Goal: Transaction & Acquisition: Book appointment/travel/reservation

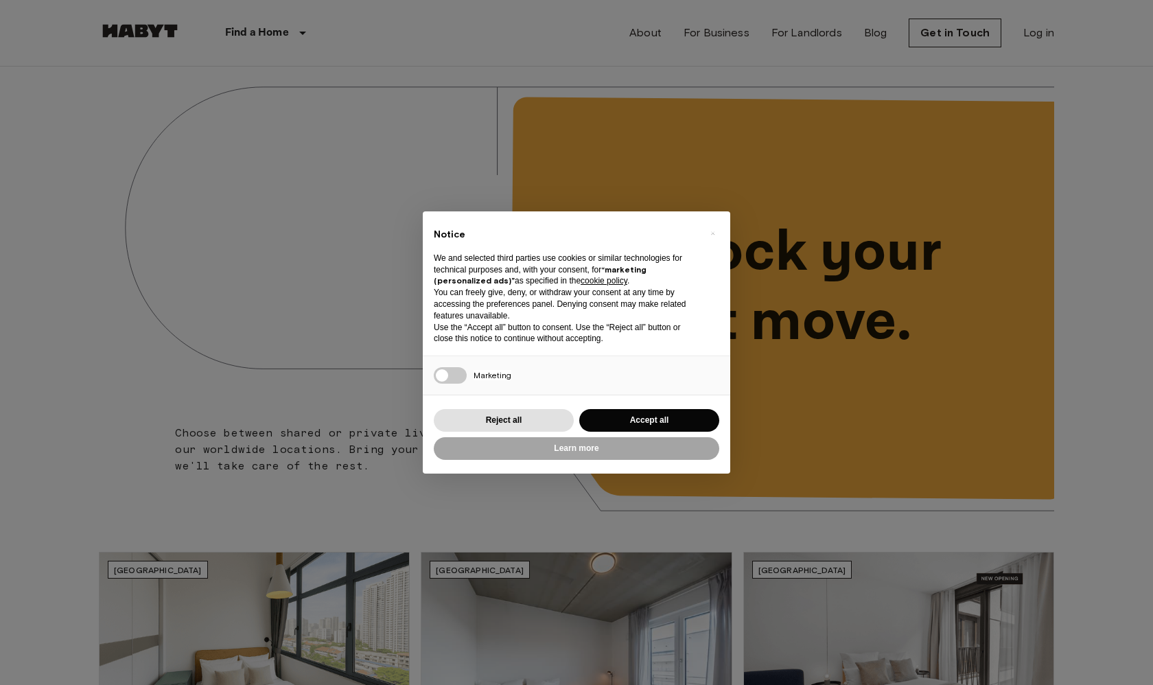
click at [491, 400] on div "× Notice We and selected third parties use cookies or similar technologies for …" at bounding box center [577, 342] width 308 height 262
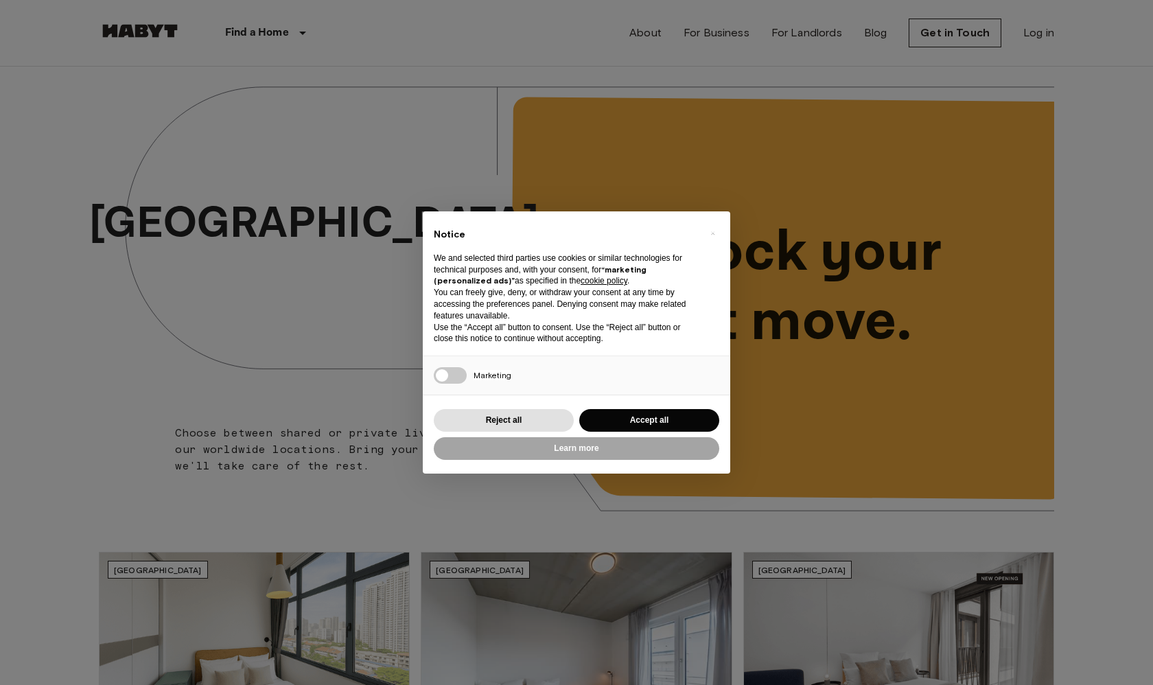
click at [490, 406] on div "Reject all Accept all" at bounding box center [577, 420] width 286 height 28
click at [491, 415] on button "Reject all" at bounding box center [504, 420] width 140 height 23
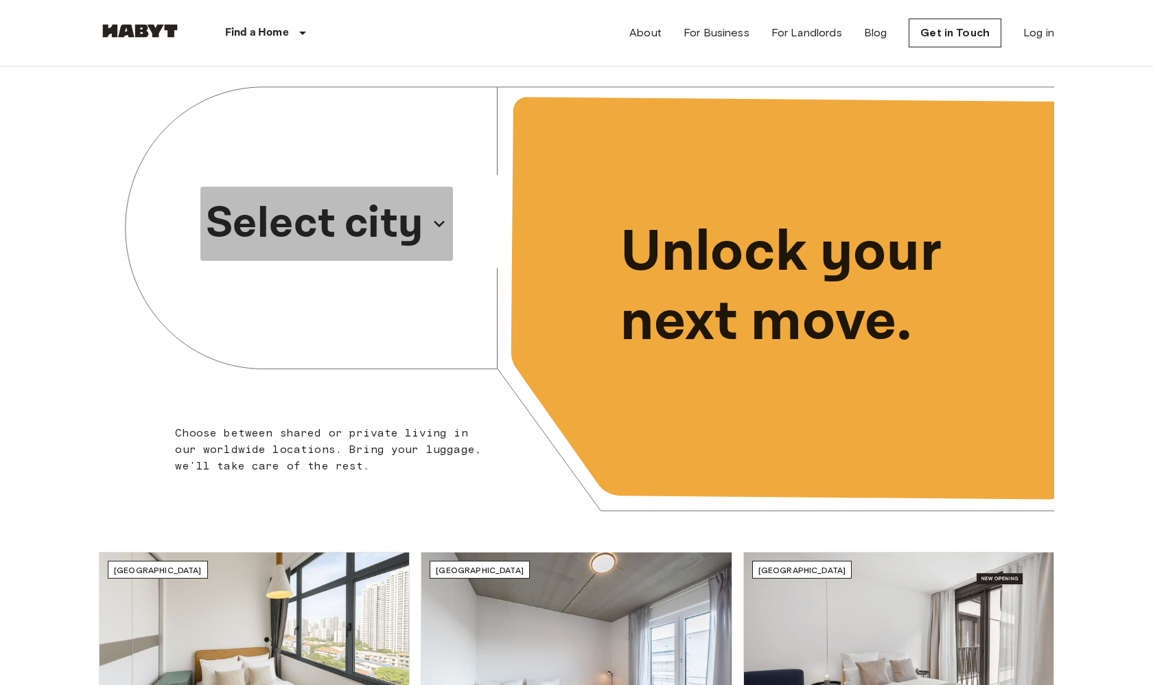
click at [379, 229] on p "Select city" at bounding box center [315, 224] width 218 height 66
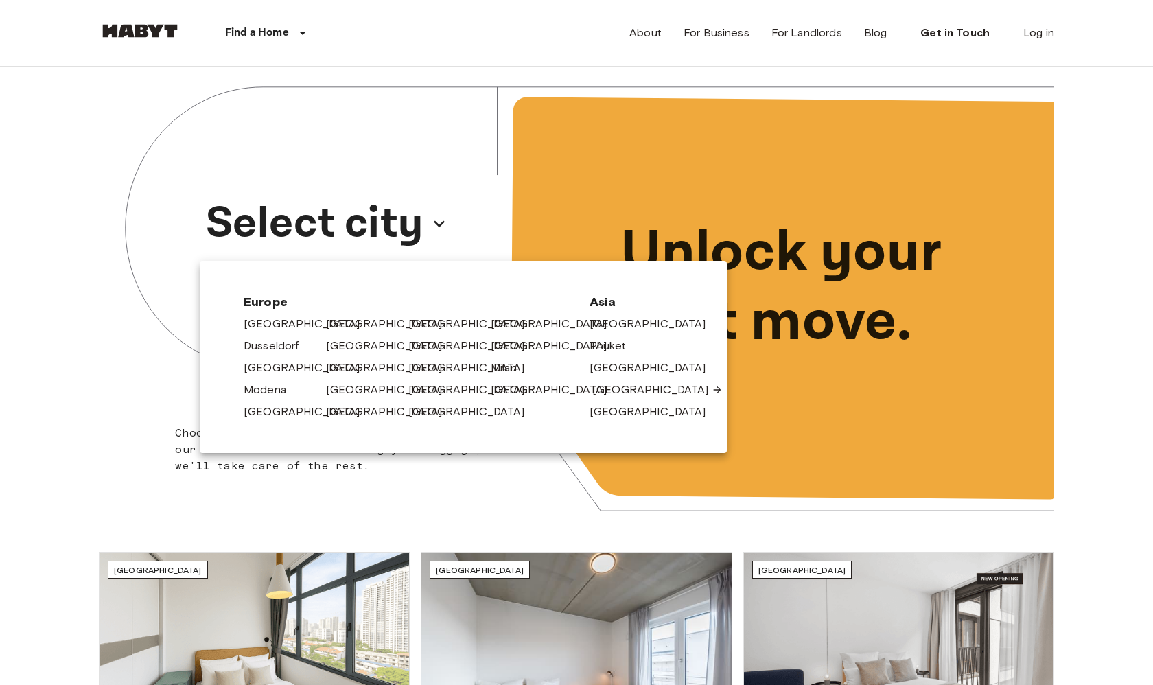
click at [605, 386] on link "[GEOGRAPHIC_DATA]" at bounding box center [657, 390] width 130 height 16
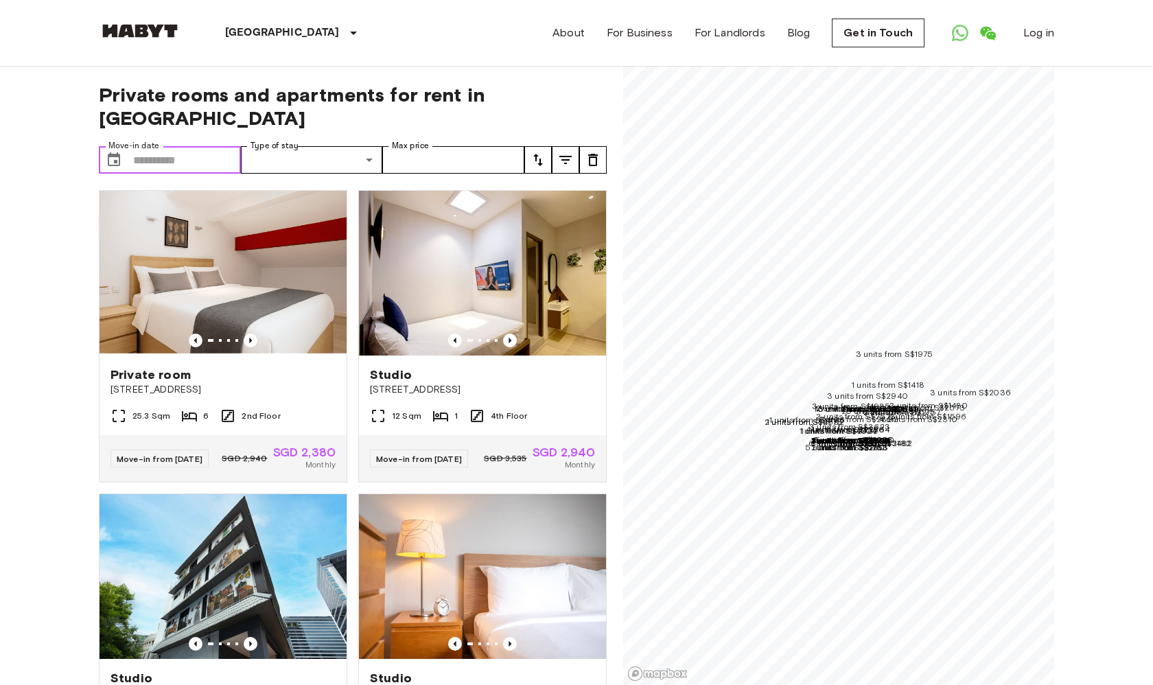
click at [152, 146] on input "Move-in date" at bounding box center [187, 159] width 108 height 27
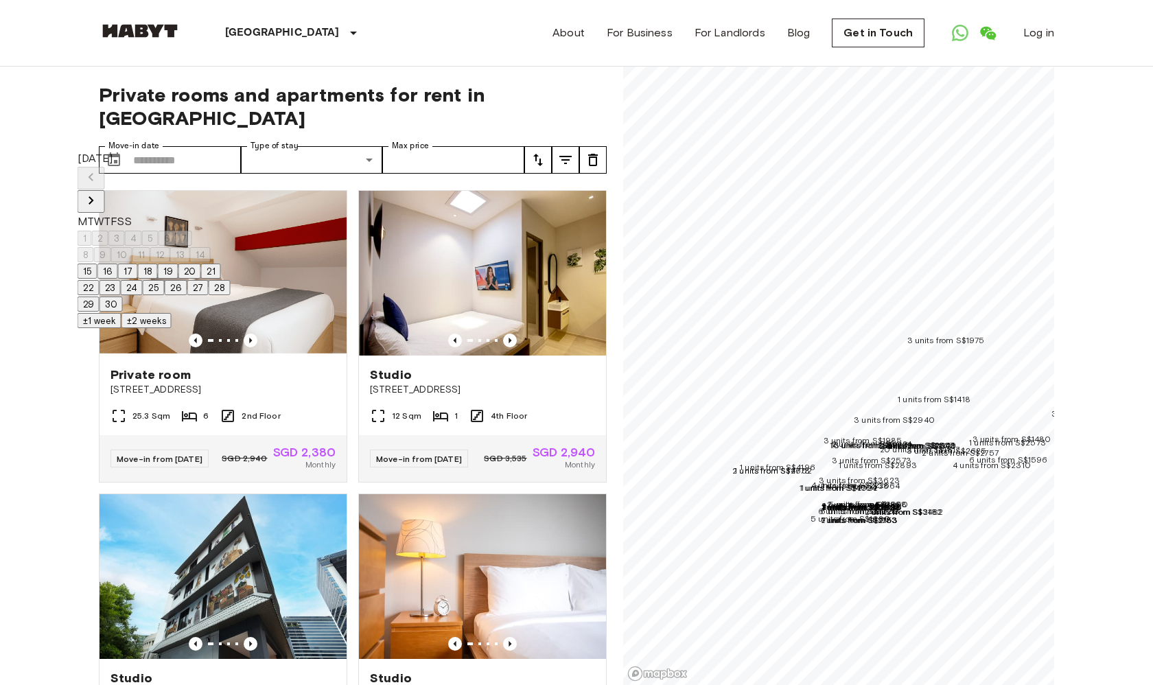
click at [100, 192] on icon "Next month" at bounding box center [91, 200] width 16 height 16
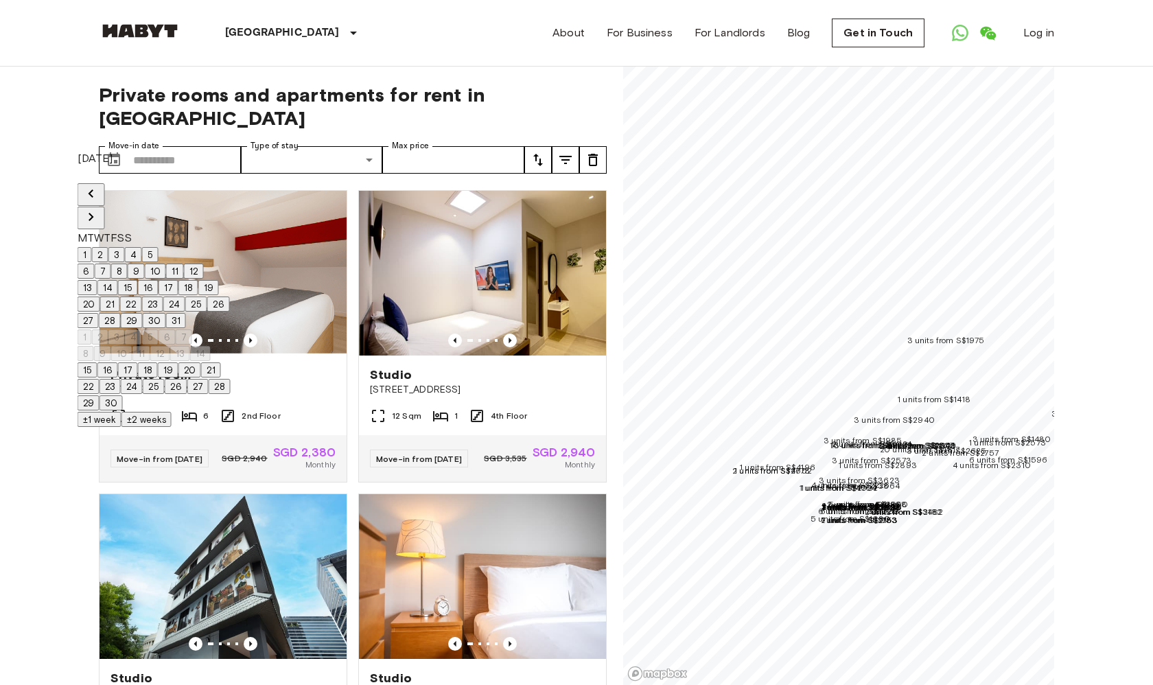
click at [100, 209] on icon "Next month" at bounding box center [91, 217] width 16 height 16
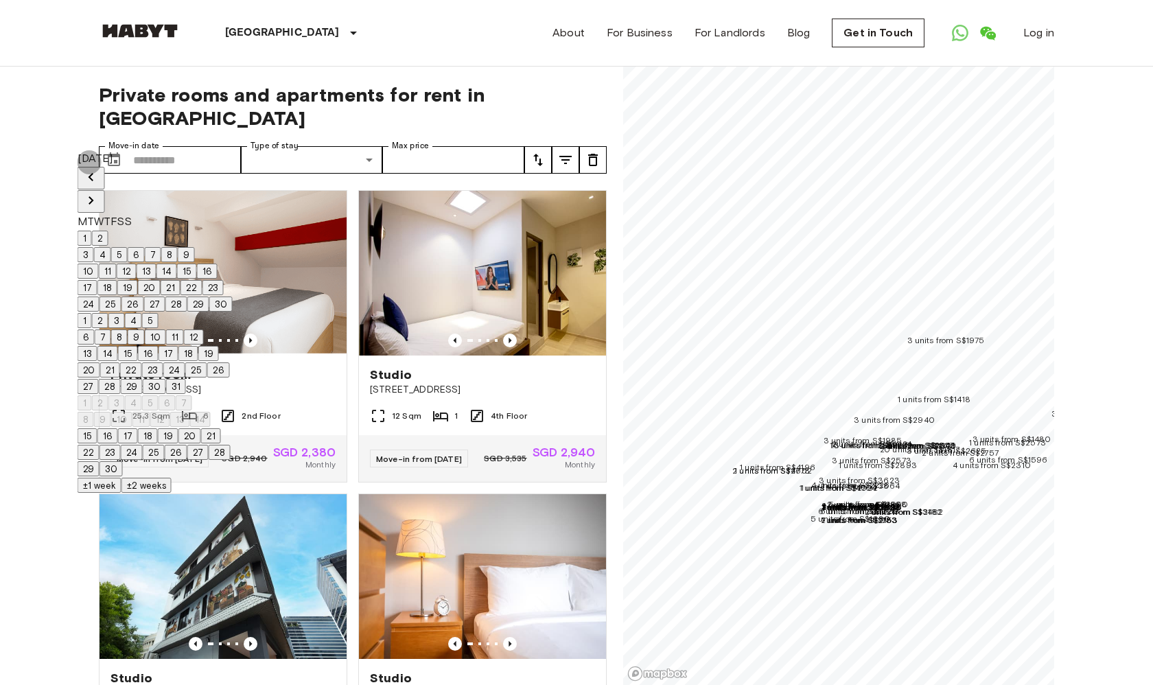
click at [100, 192] on icon "Next month" at bounding box center [91, 200] width 16 height 16
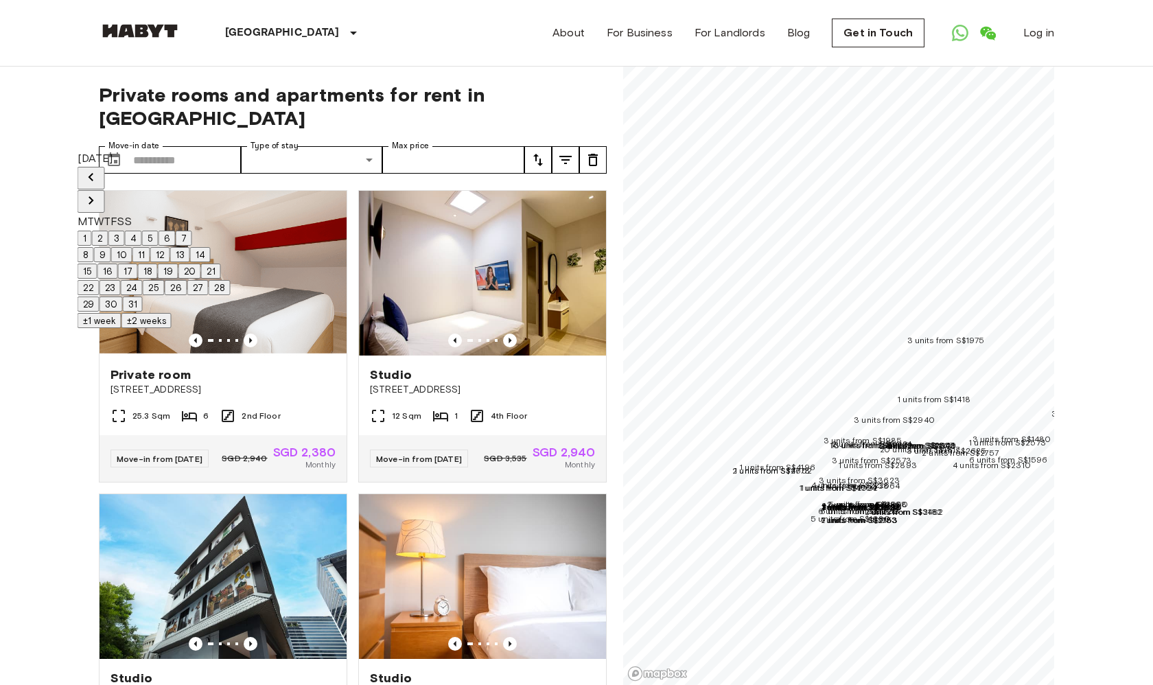
click at [100, 192] on icon "Next month" at bounding box center [91, 200] width 16 height 16
click at [125, 235] on button "3" at bounding box center [116, 238] width 16 height 15
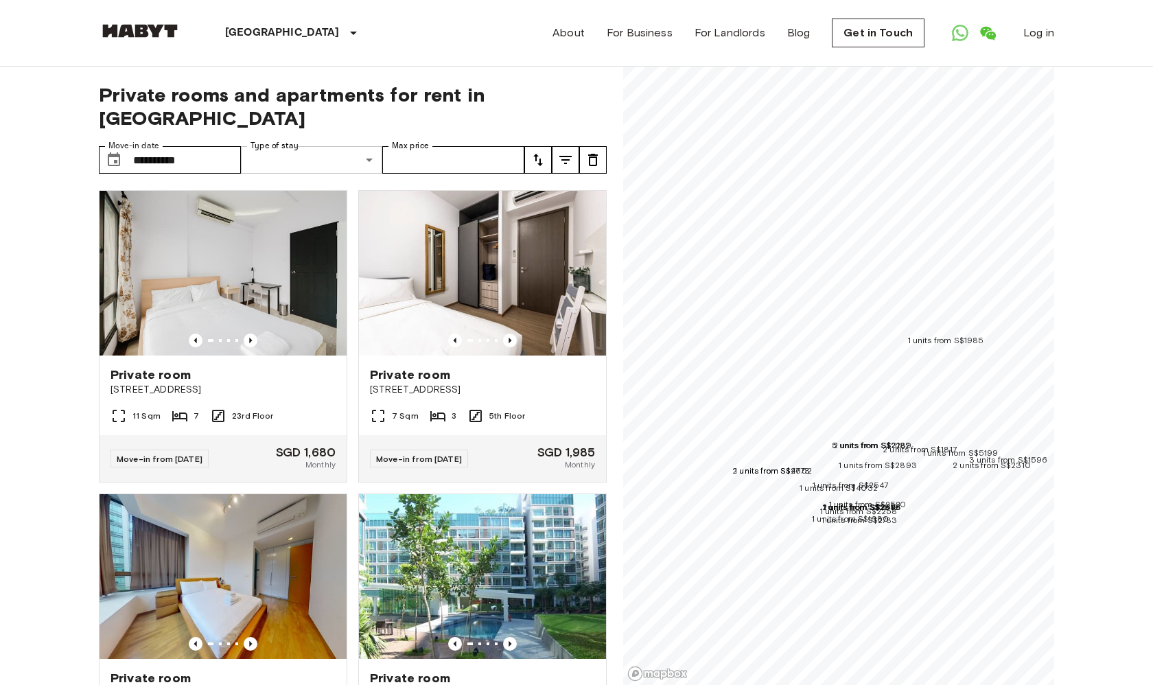
click at [411, 134] on div at bounding box center [576, 342] width 1153 height 685
click at [544, 152] on icon "tune" at bounding box center [538, 160] width 16 height 16
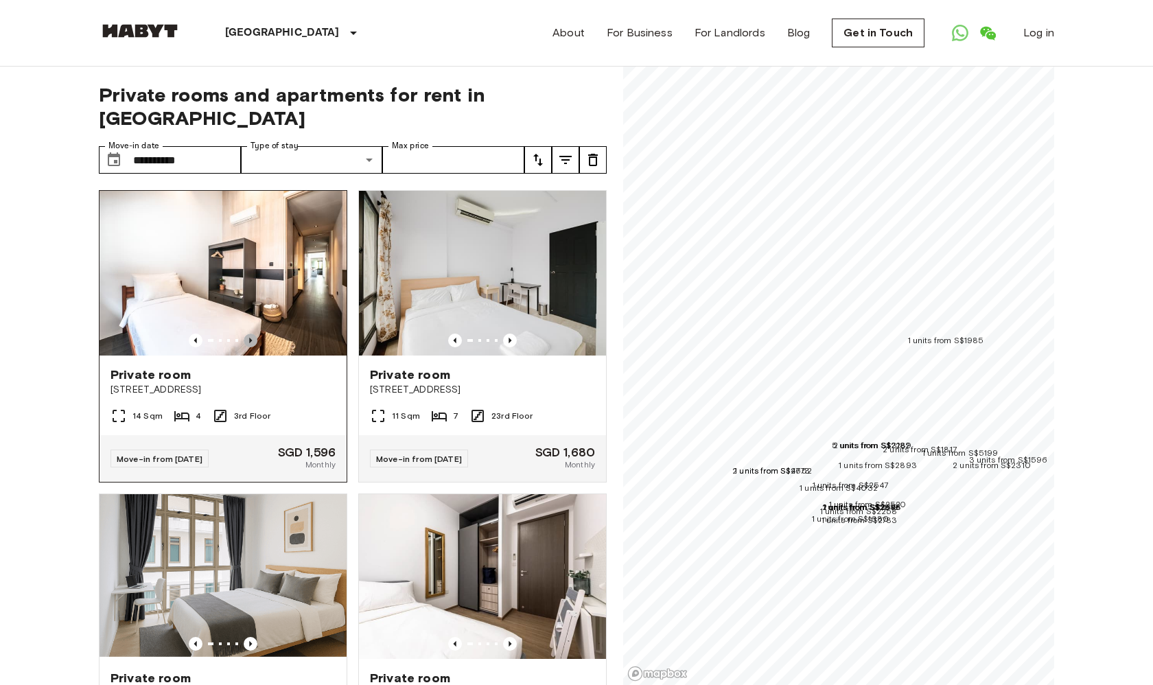
click at [246, 334] on icon "Previous image" at bounding box center [251, 341] width 14 height 14
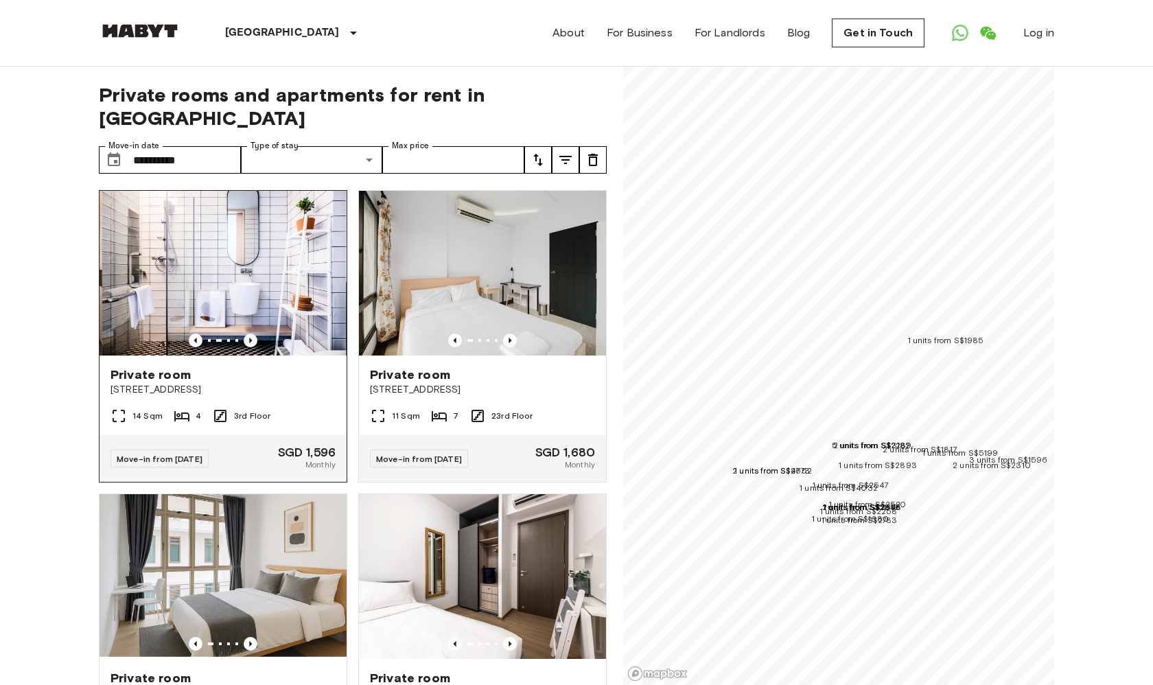
click at [246, 334] on icon "Previous image" at bounding box center [251, 341] width 14 height 14
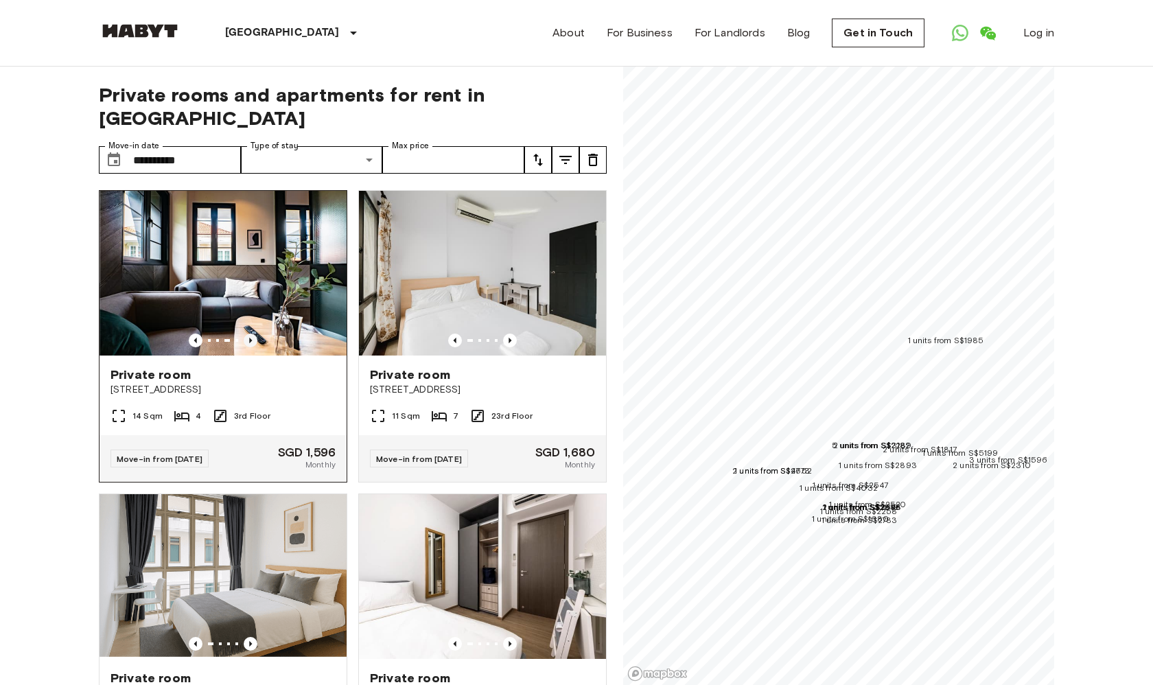
click at [246, 334] on icon "Previous image" at bounding box center [251, 341] width 14 height 14
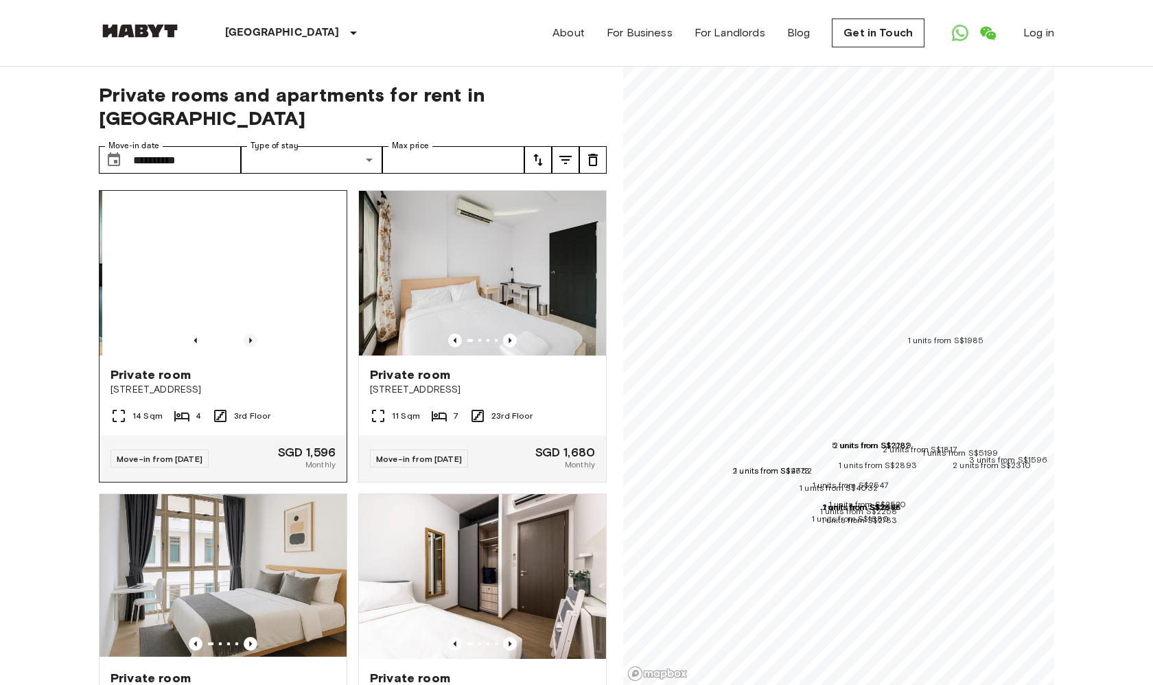
click at [246, 334] on icon "Previous image" at bounding box center [251, 341] width 14 height 14
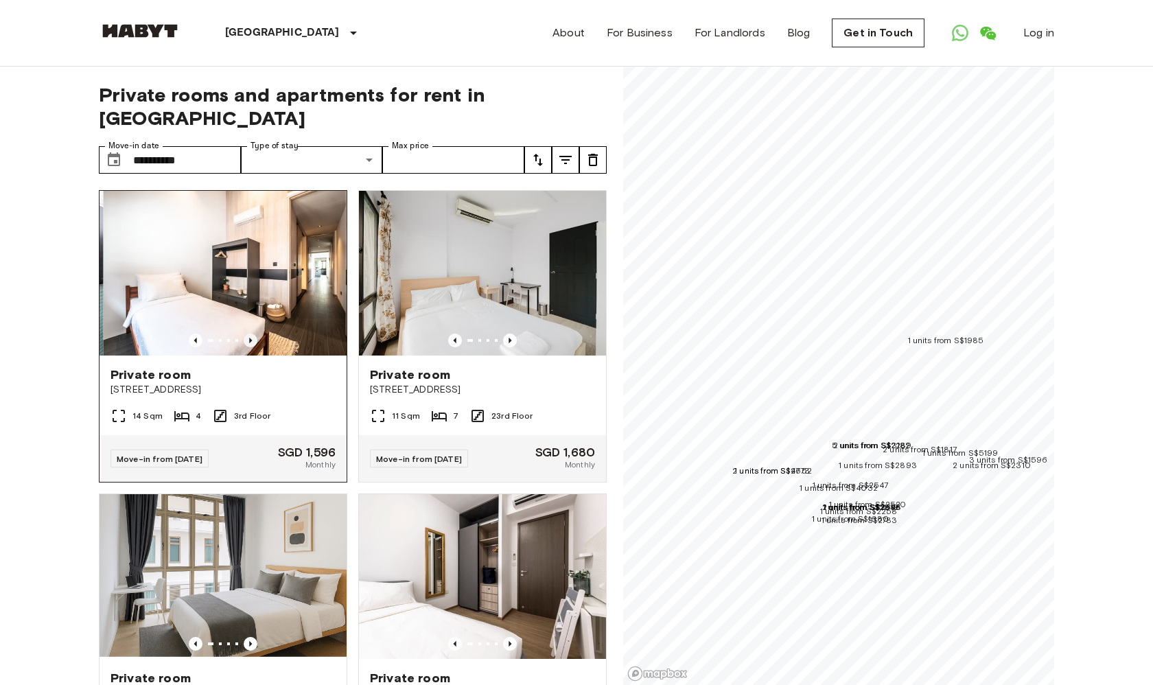
click at [246, 334] on icon "Previous image" at bounding box center [251, 341] width 14 height 14
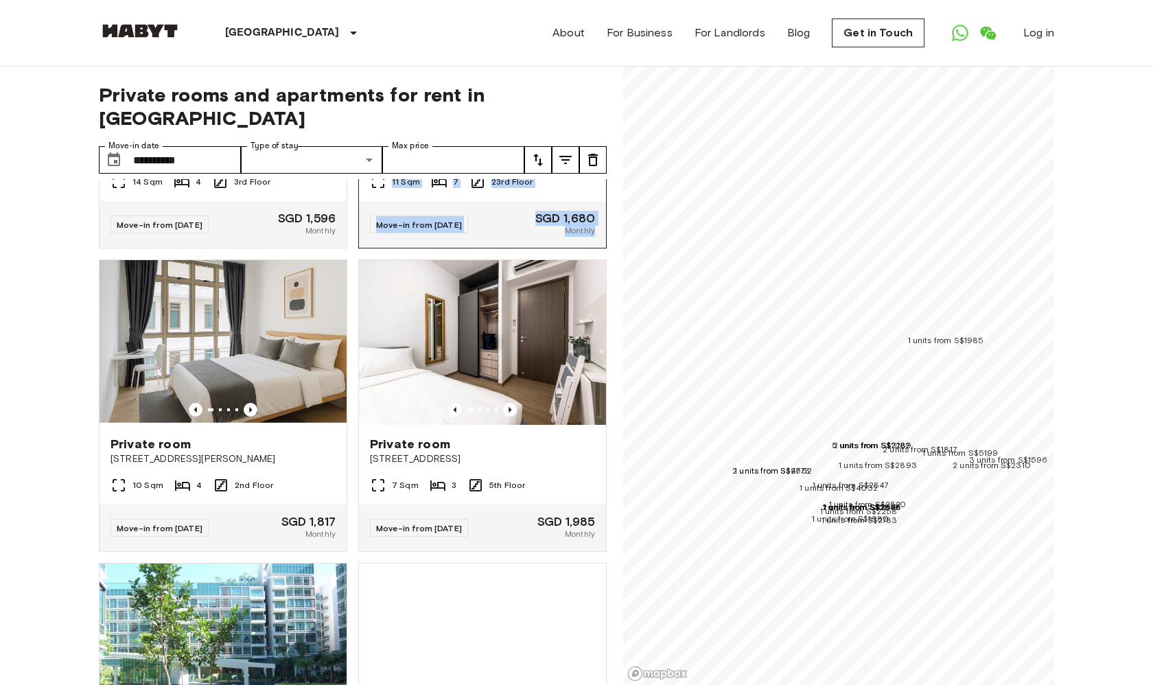
scroll to position [261, 0]
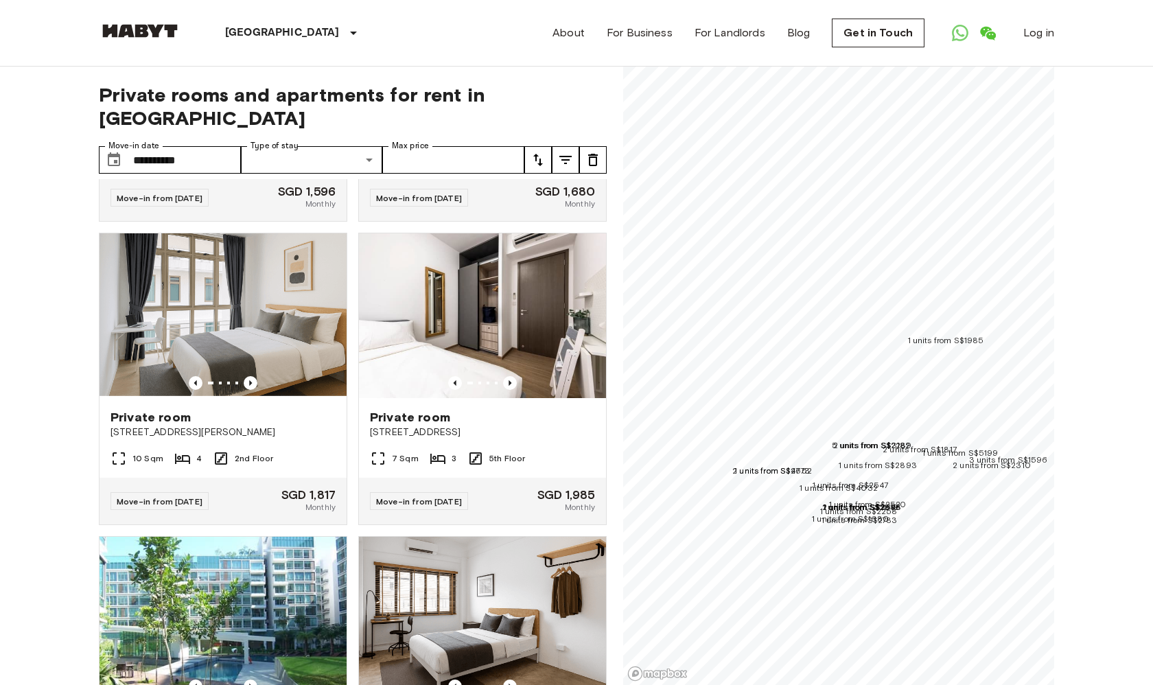
click at [354, 103] on span "Private rooms and apartments for rent in Singapore" at bounding box center [353, 106] width 508 height 47
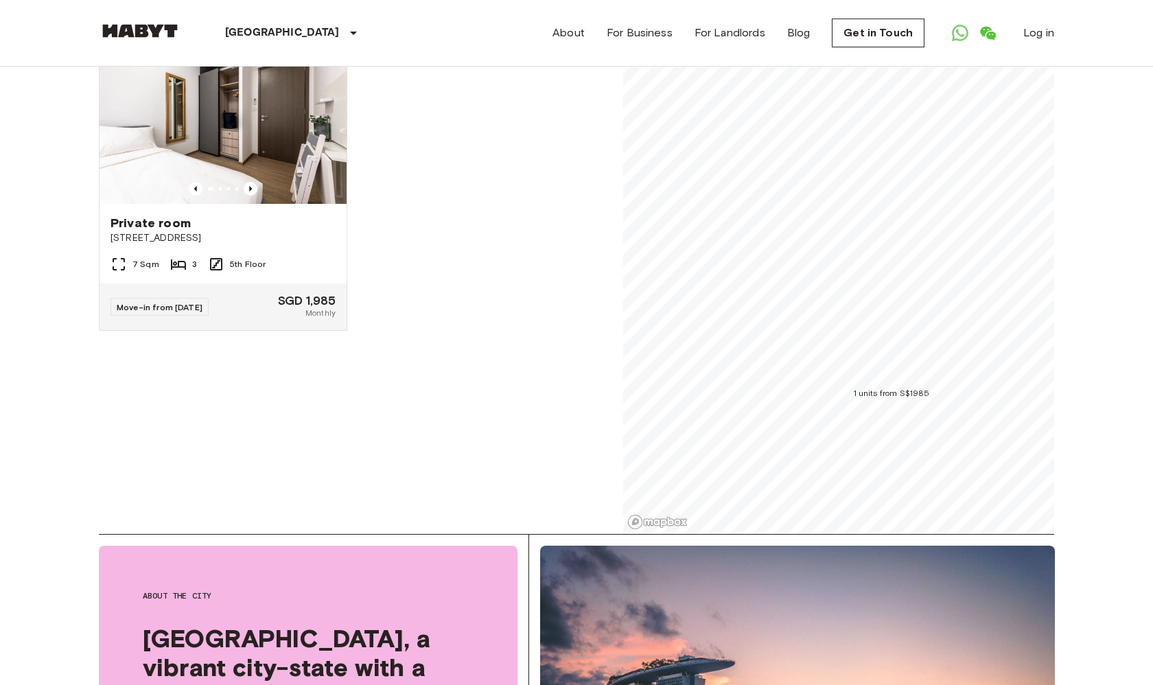
scroll to position [111, 0]
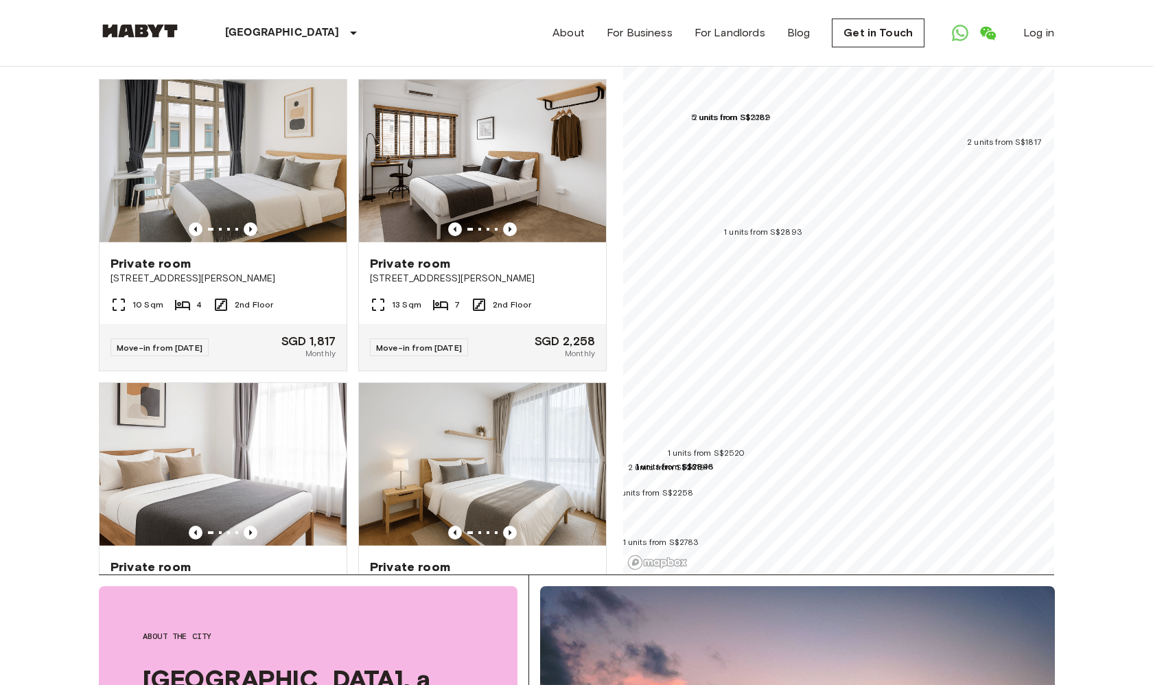
click at [767, 227] on span "1 units from S$2893" at bounding box center [763, 232] width 78 height 10
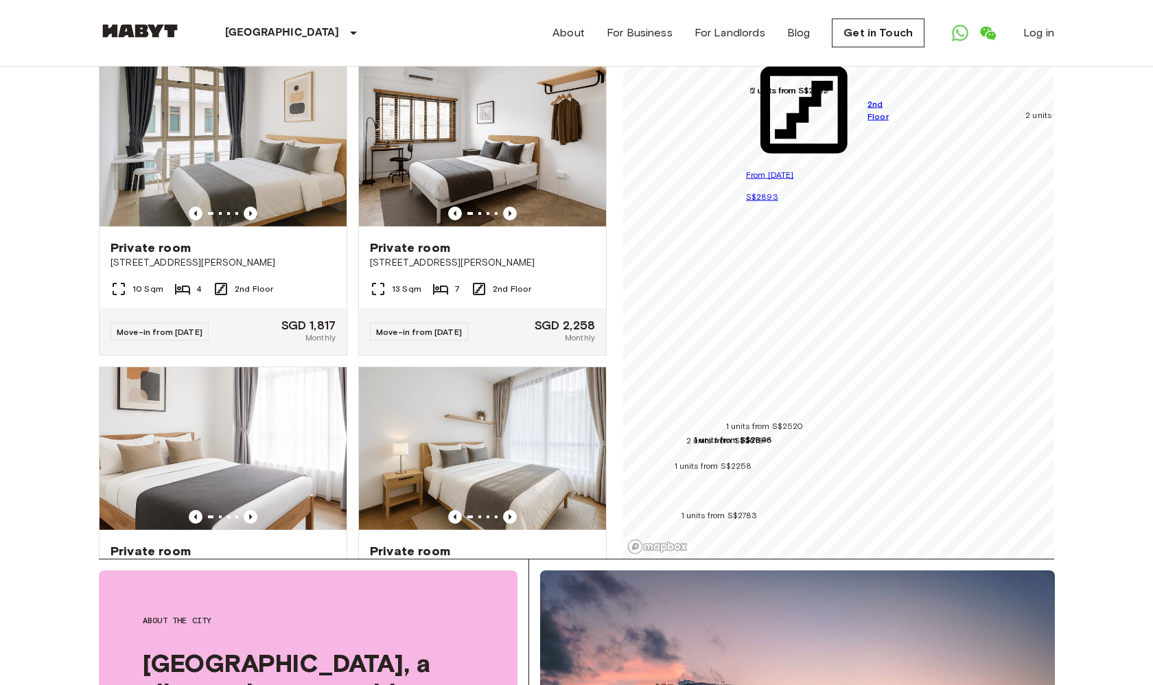
scroll to position [127, 0]
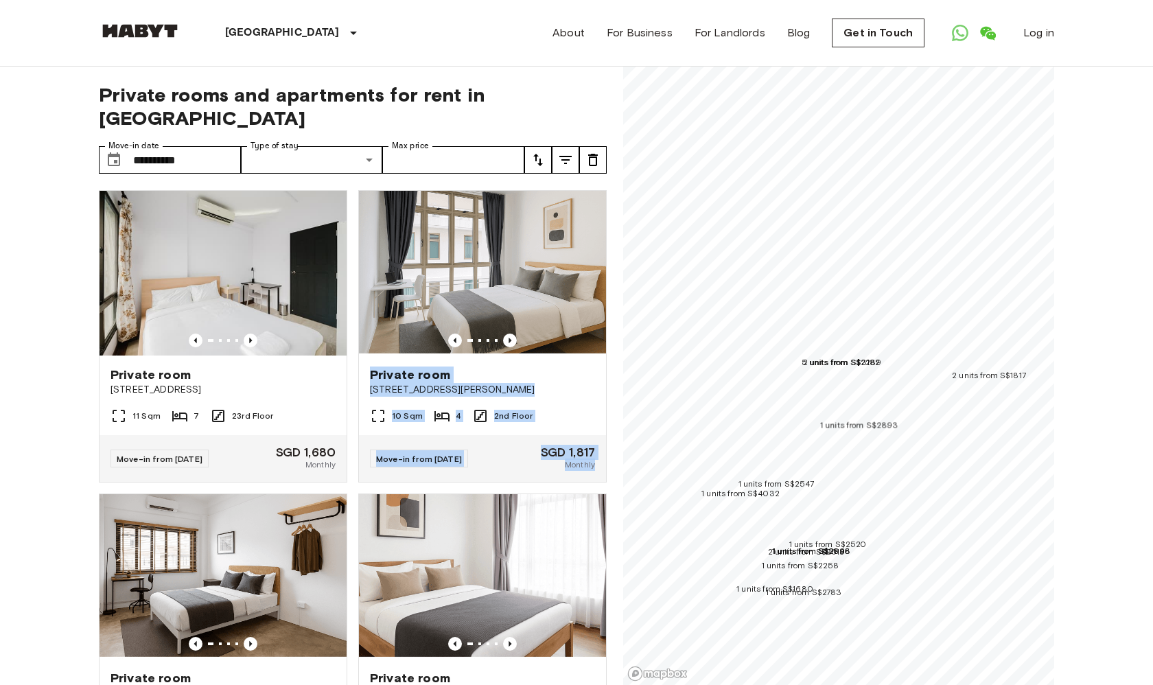
click at [542, 152] on icon "tune" at bounding box center [538, 160] width 16 height 16
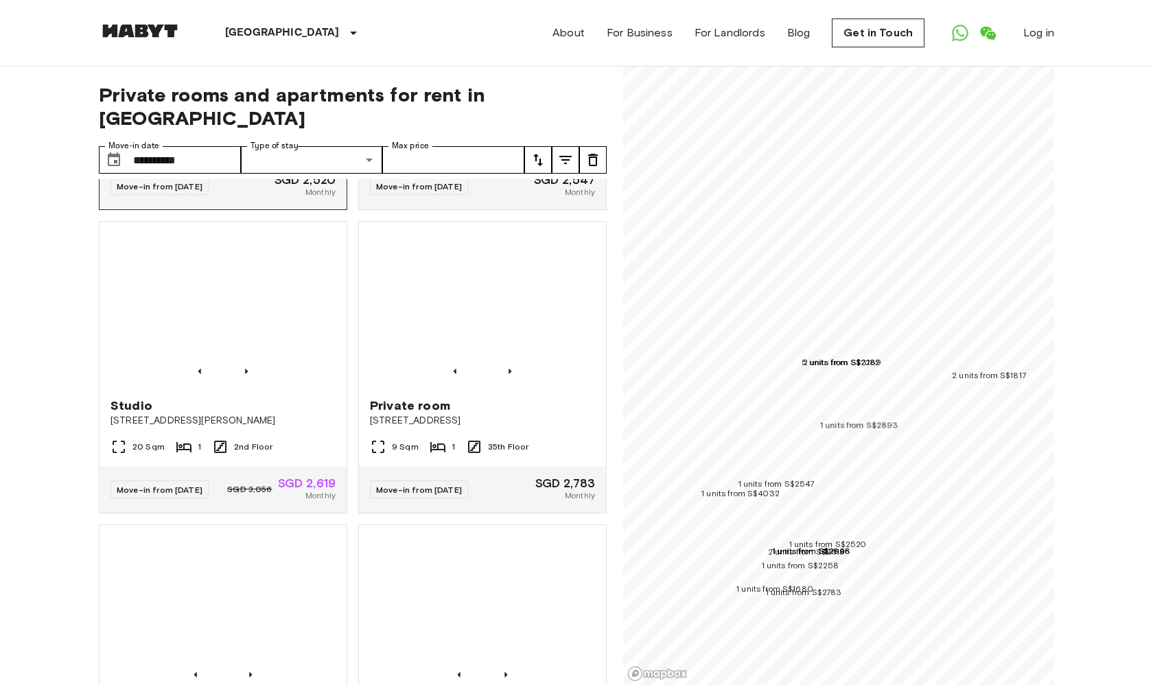
scroll to position [1201, 0]
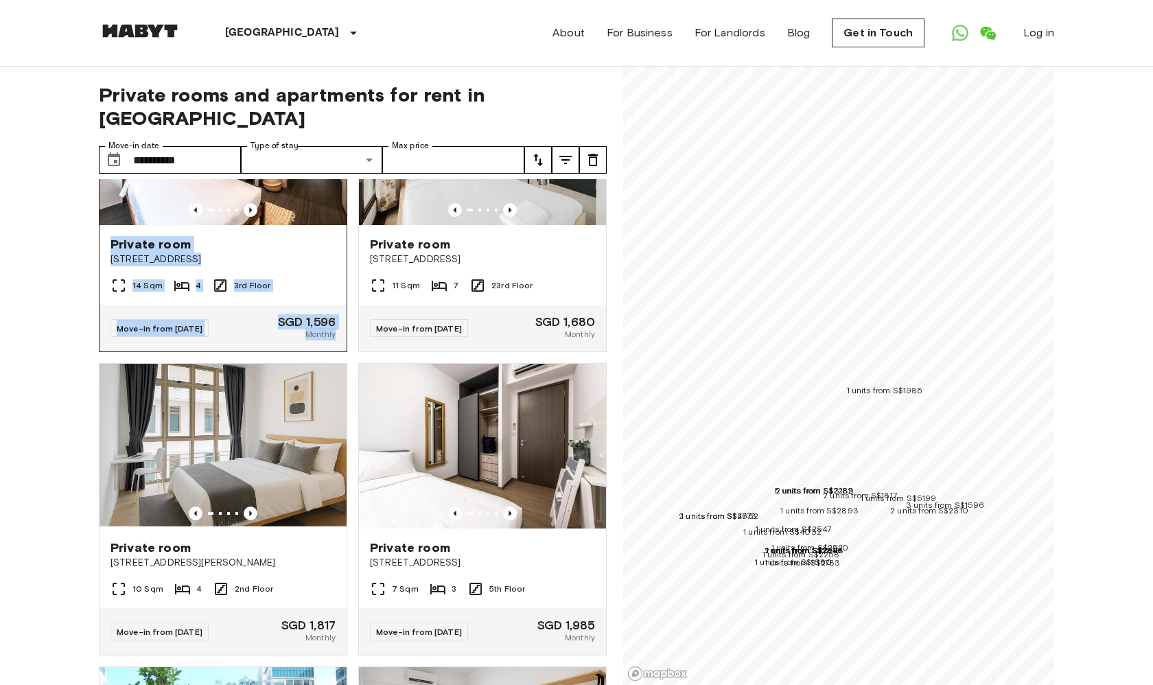
scroll to position [136, 0]
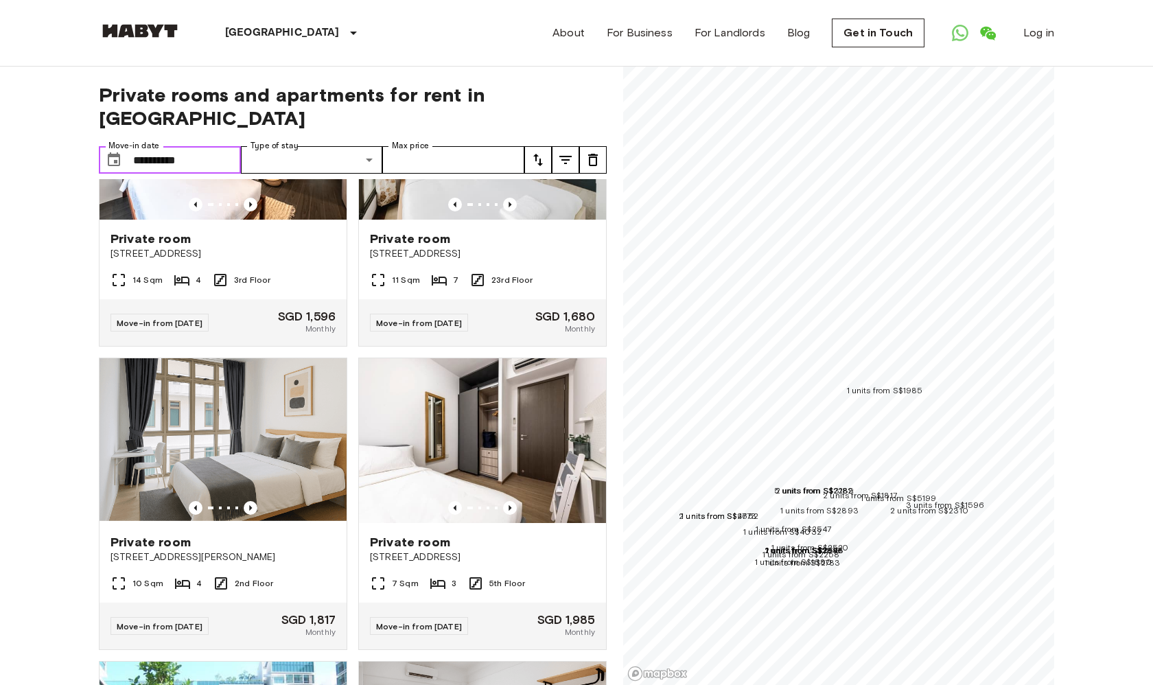
click at [181, 146] on input "**********" at bounding box center [187, 159] width 108 height 27
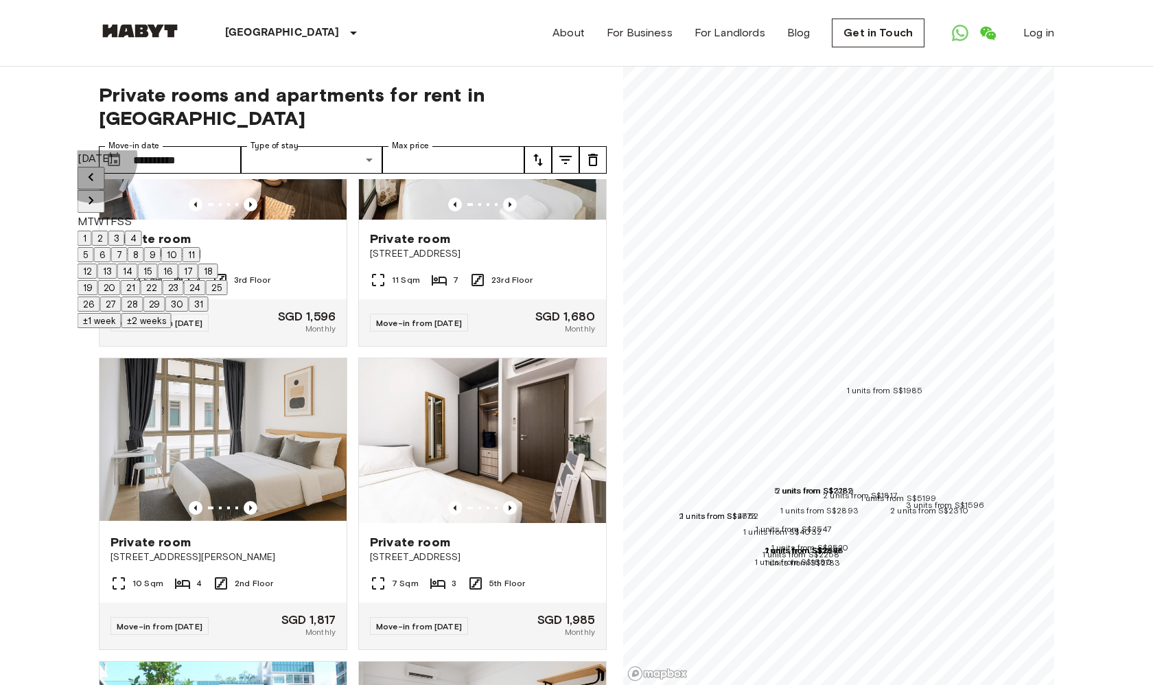
click at [172, 328] on button "±2 weeks" at bounding box center [146, 320] width 50 height 15
click at [92, 231] on button "1" at bounding box center [85, 238] width 14 height 15
type input "**********"
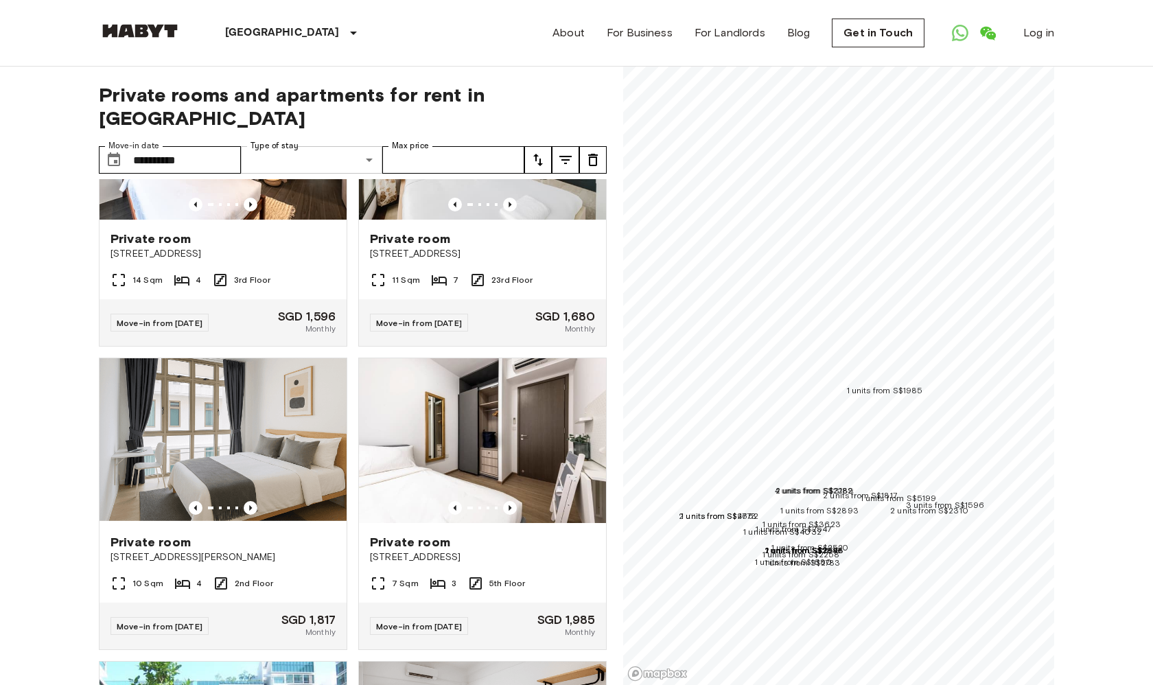
type input "**********"
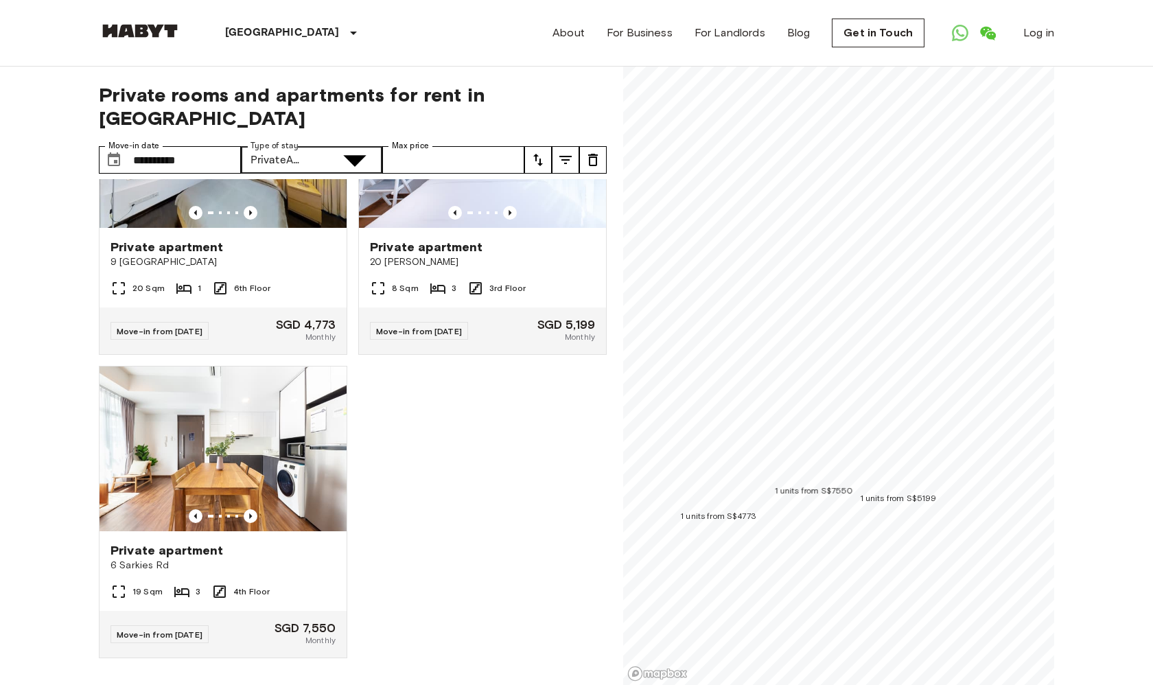
scroll to position [104, 0]
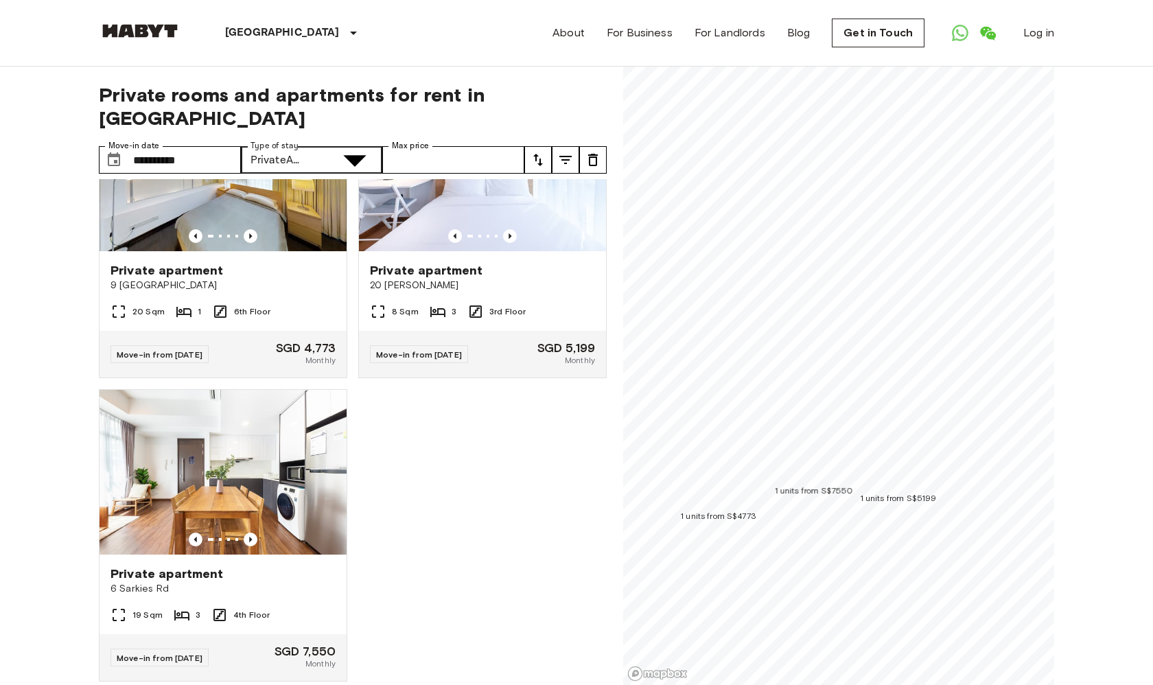
click at [483, 461] on div at bounding box center [576, 342] width 1153 height 685
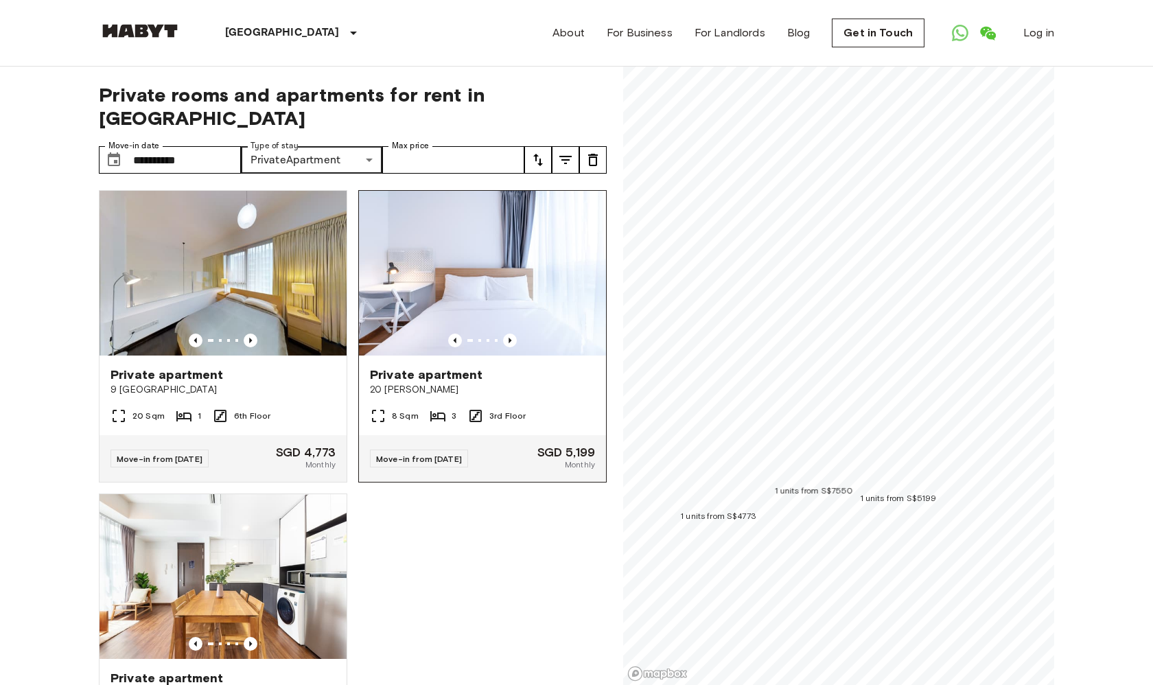
scroll to position [0, 0]
click at [433, 367] on span "Private apartment" at bounding box center [426, 375] width 113 height 16
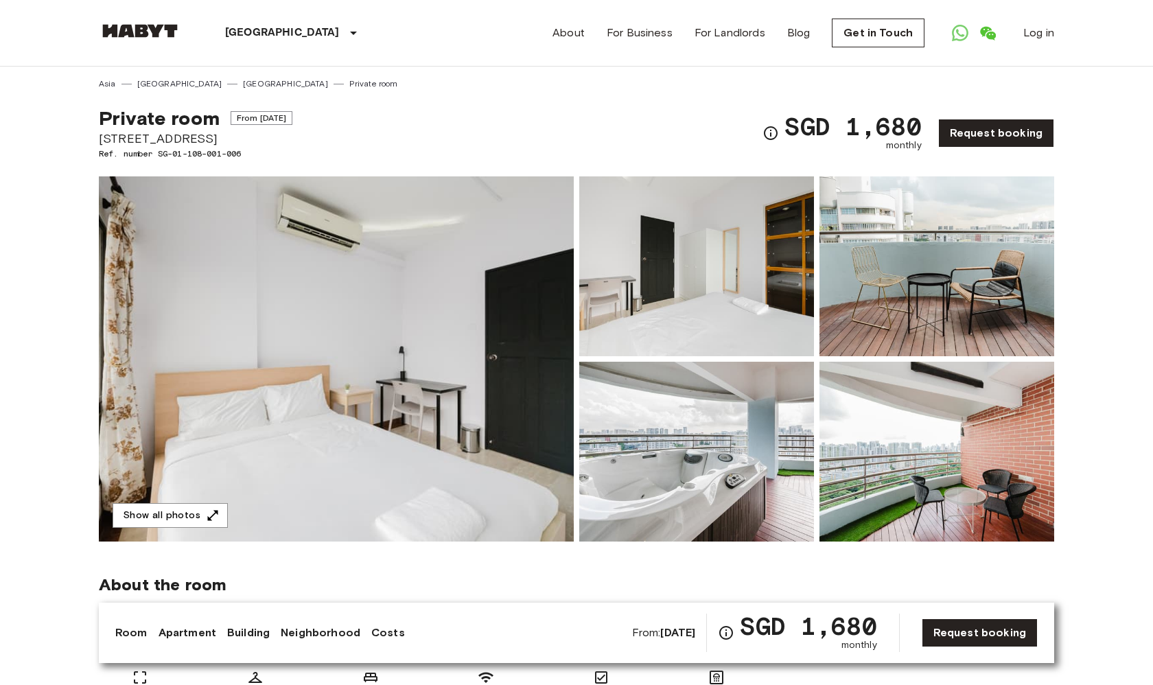
scroll to position [-1, 0]
click at [713, 444] on img at bounding box center [696, 452] width 235 height 180
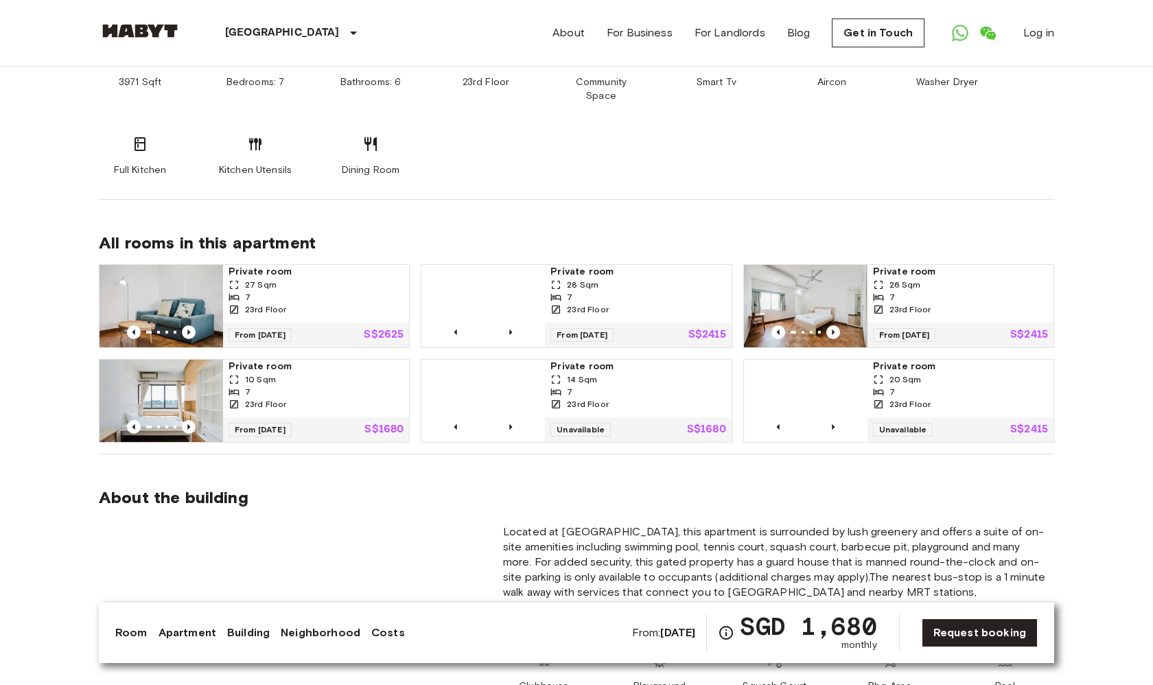
scroll to position [831, 0]
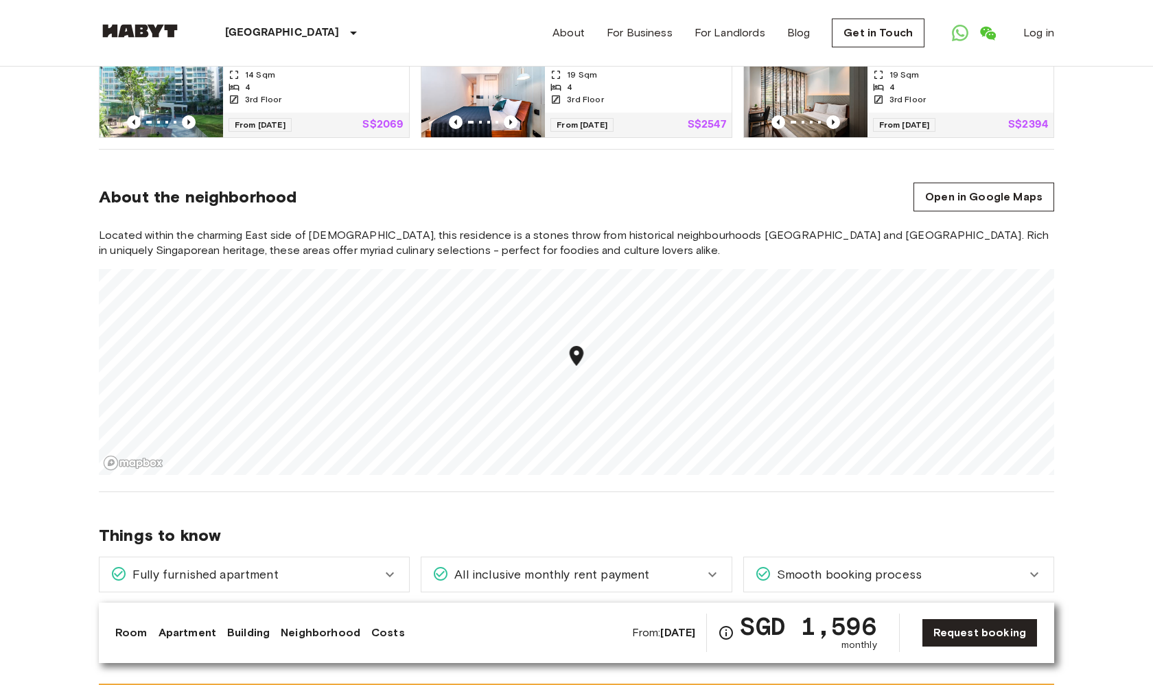
scroll to position [778, 0]
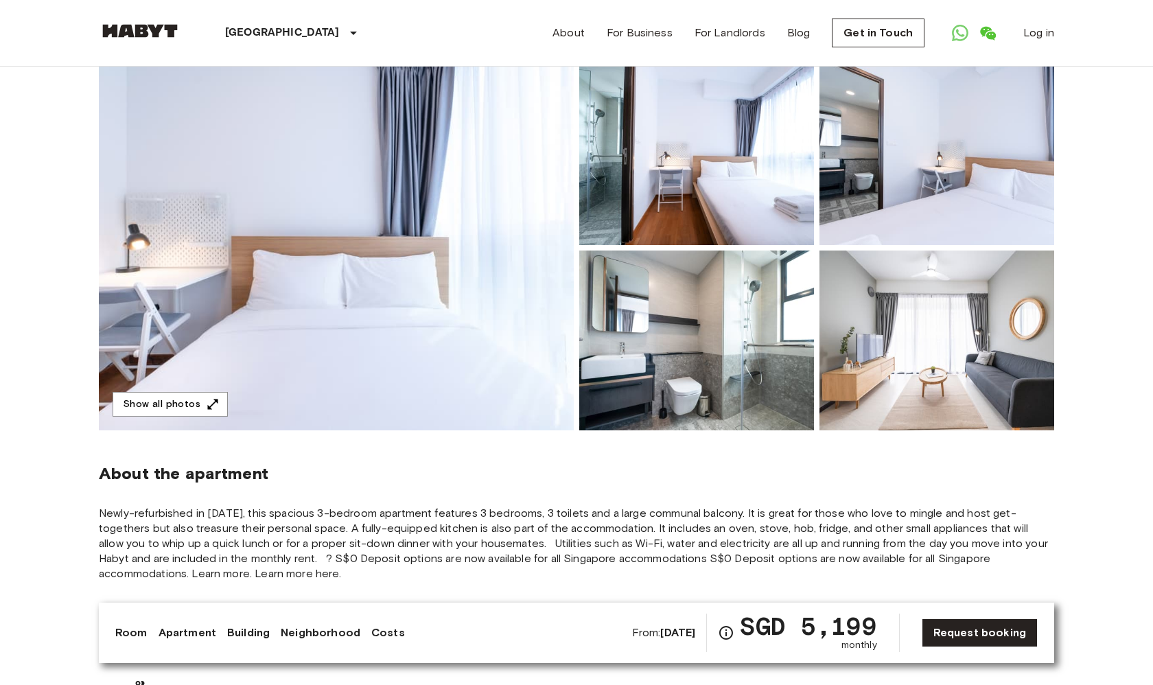
scroll to position [96, 0]
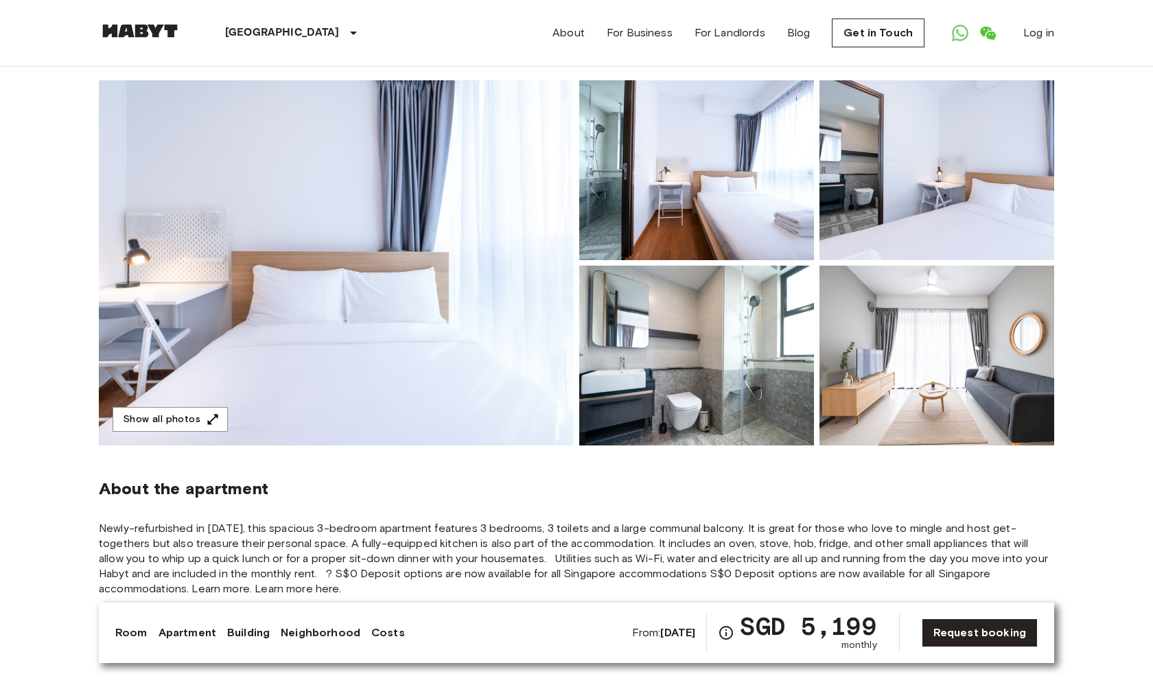
click at [470, 343] on img at bounding box center [336, 262] width 475 height 365
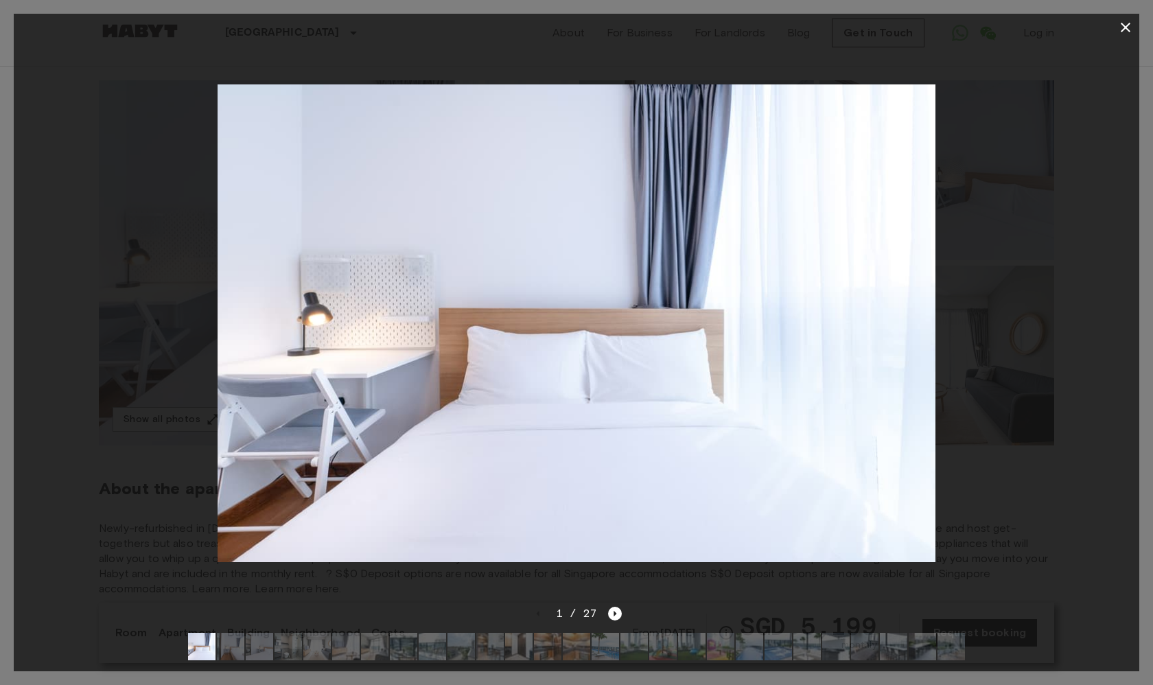
click at [174, 350] on div at bounding box center [577, 323] width 1126 height 564
click at [1118, 23] on icon "button" at bounding box center [1126, 27] width 16 height 16
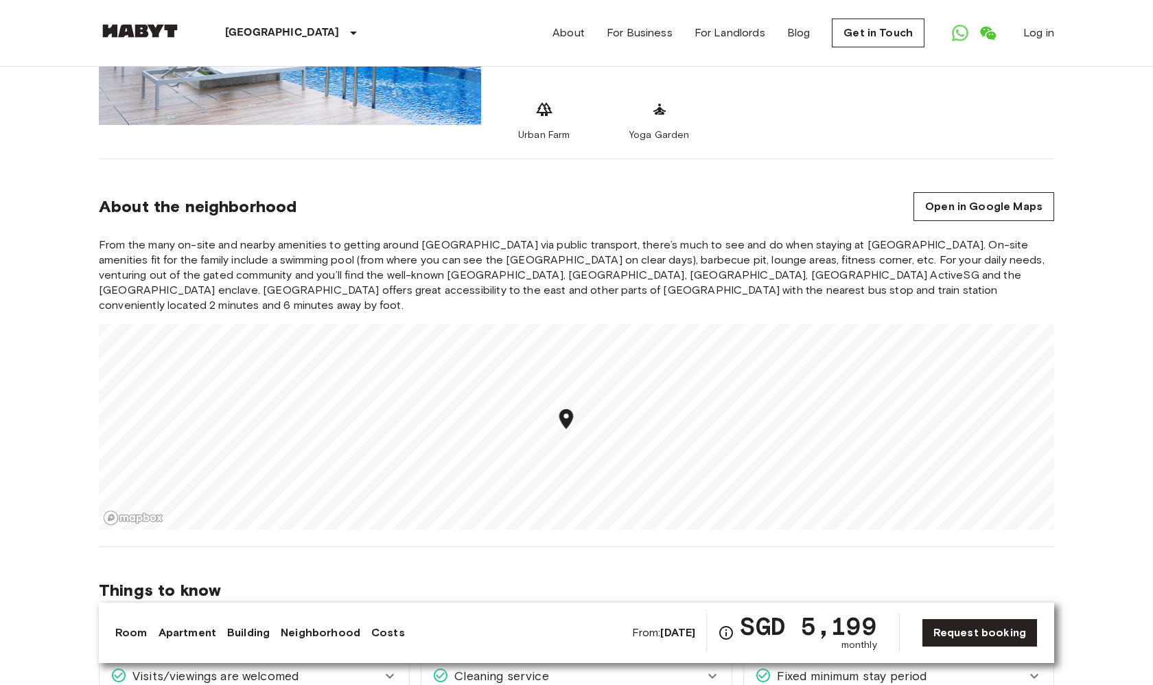
scroll to position [1081, 0]
